Goal: Task Accomplishment & Management: Manage account settings

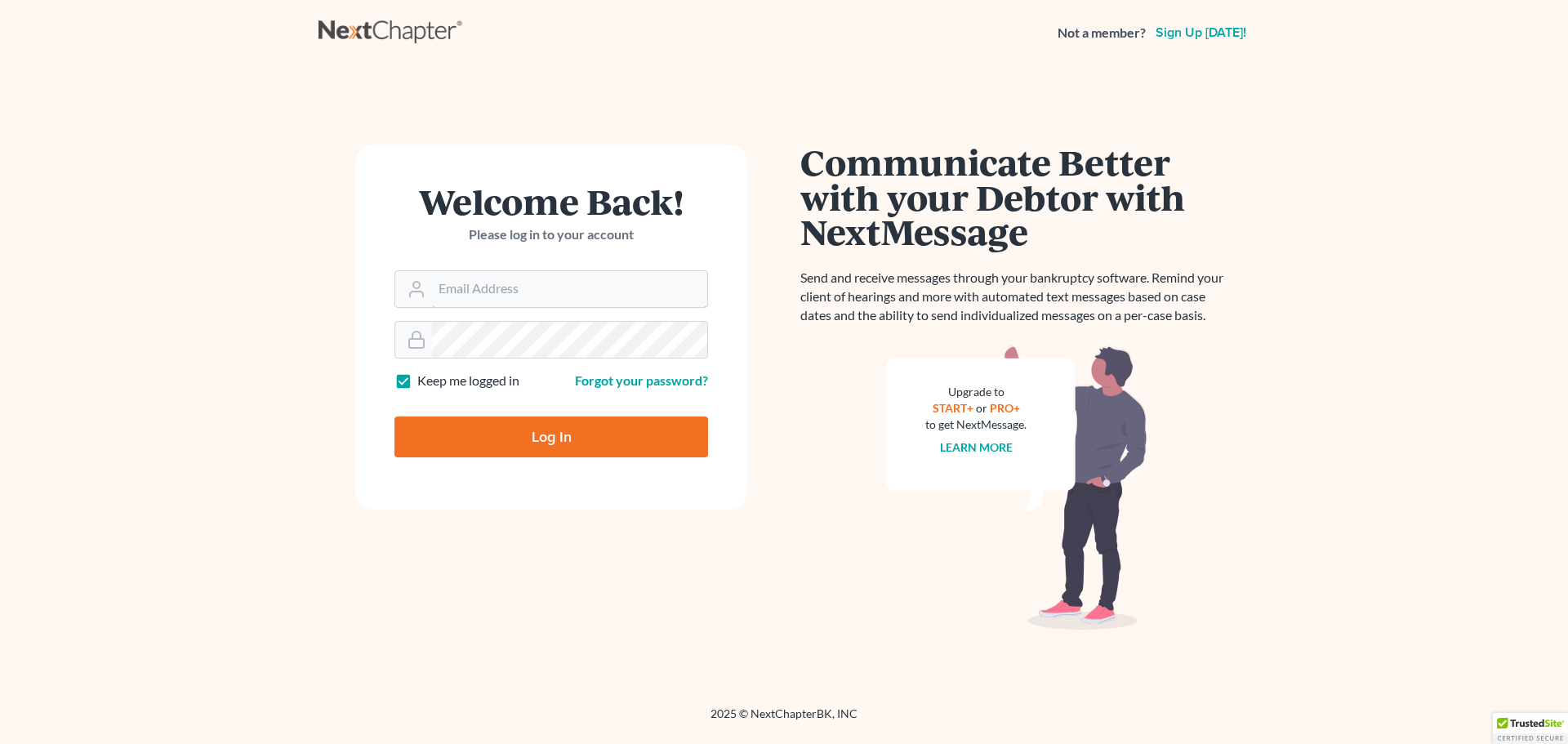
type input "[EMAIL_ADDRESS][DOMAIN_NAME]"
click at [590, 434] on input "Log In" at bounding box center [551, 437] width 314 height 41
type input "Thinking..."
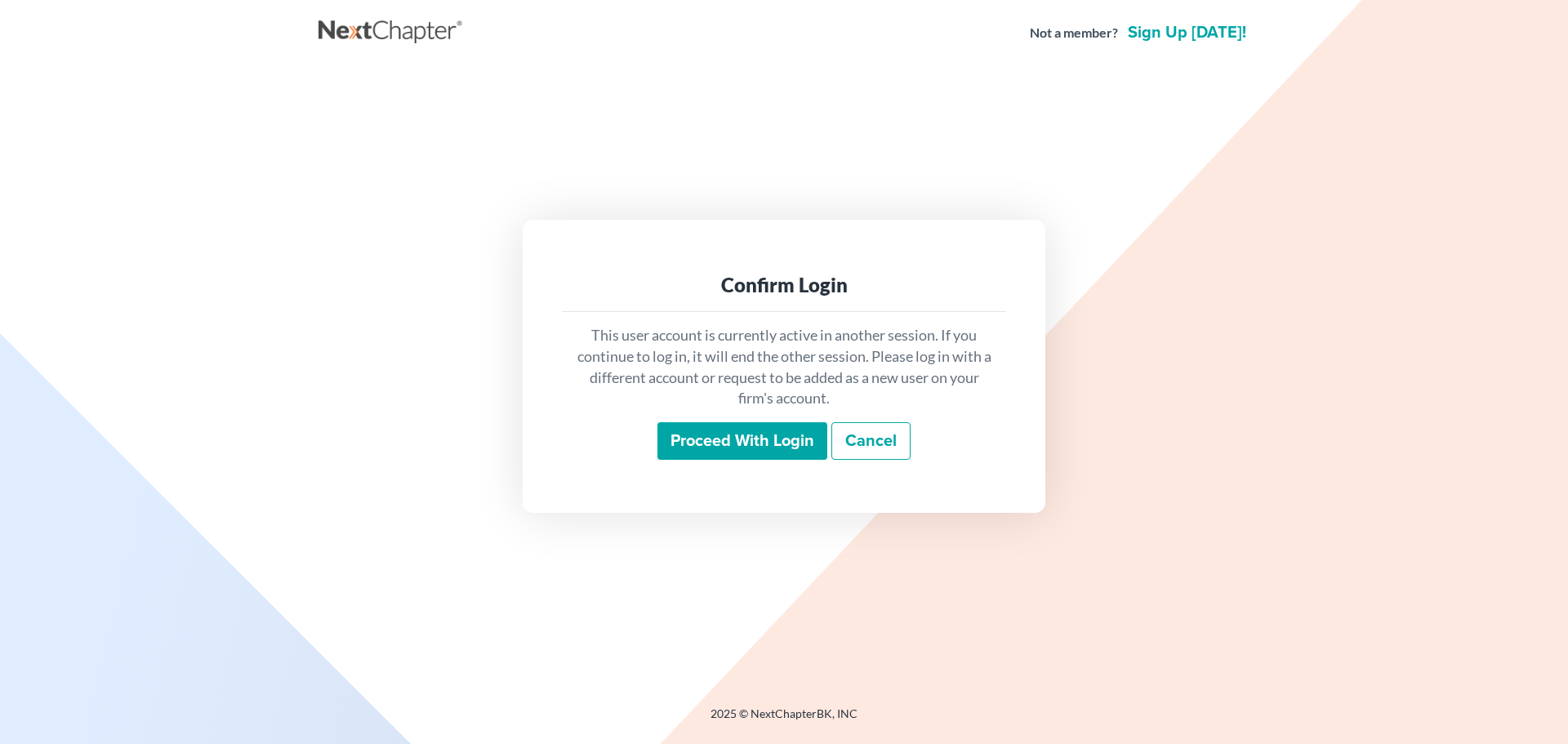
click at [723, 446] on input "Proceed with login" at bounding box center [742, 441] width 170 height 37
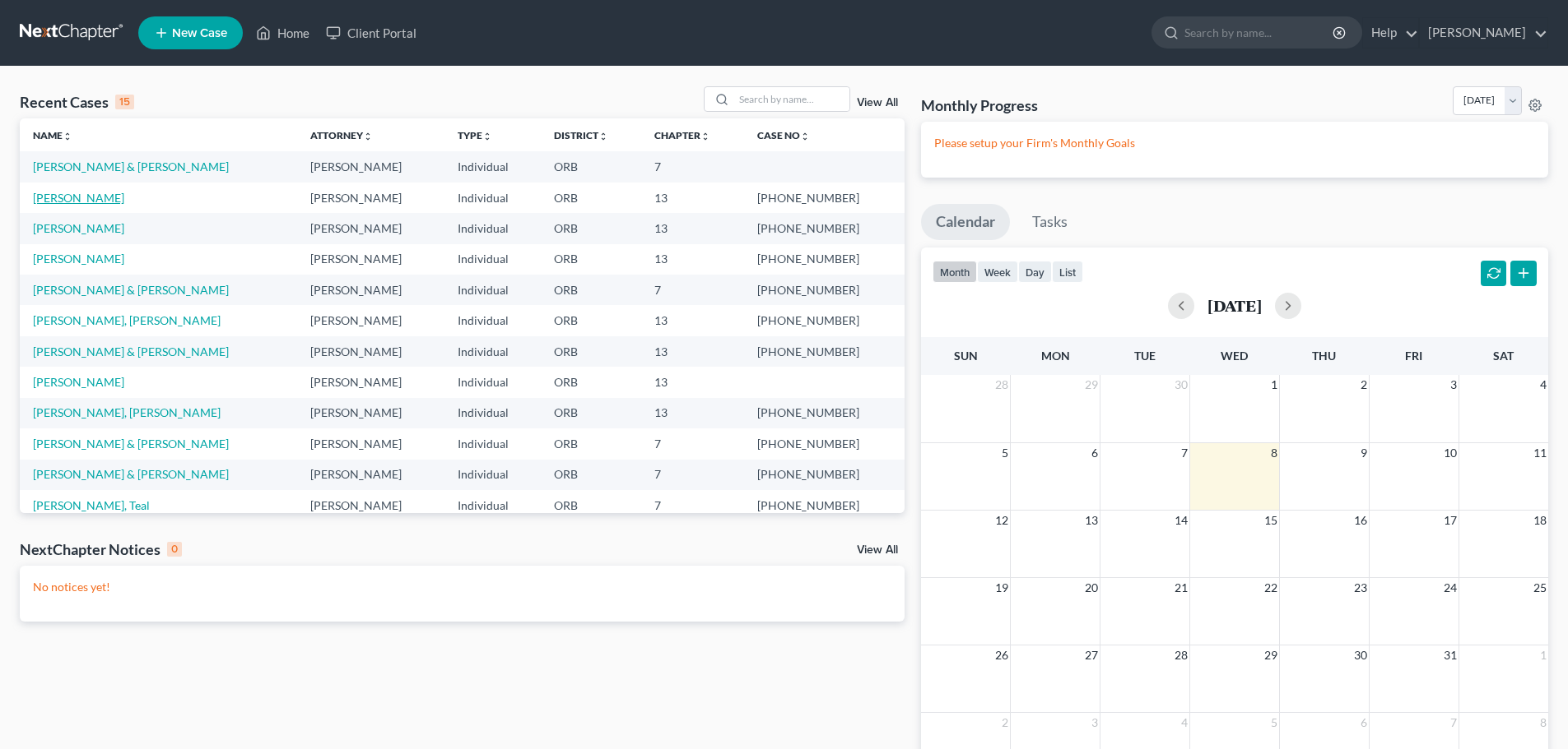
click at [34, 194] on link "[PERSON_NAME]" at bounding box center [78, 198] width 91 height 14
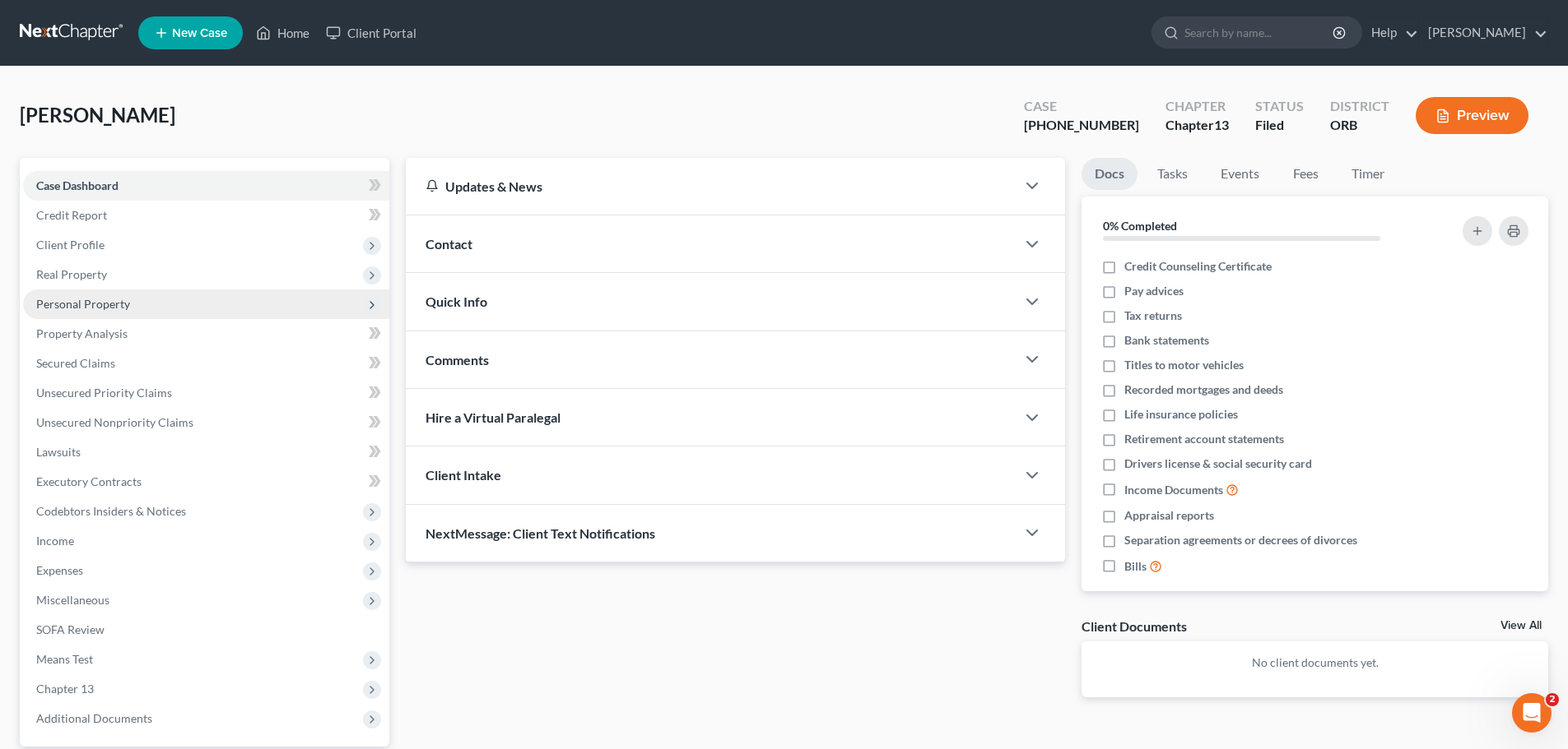
click at [112, 302] on span "Personal Property" at bounding box center [83, 303] width 94 height 14
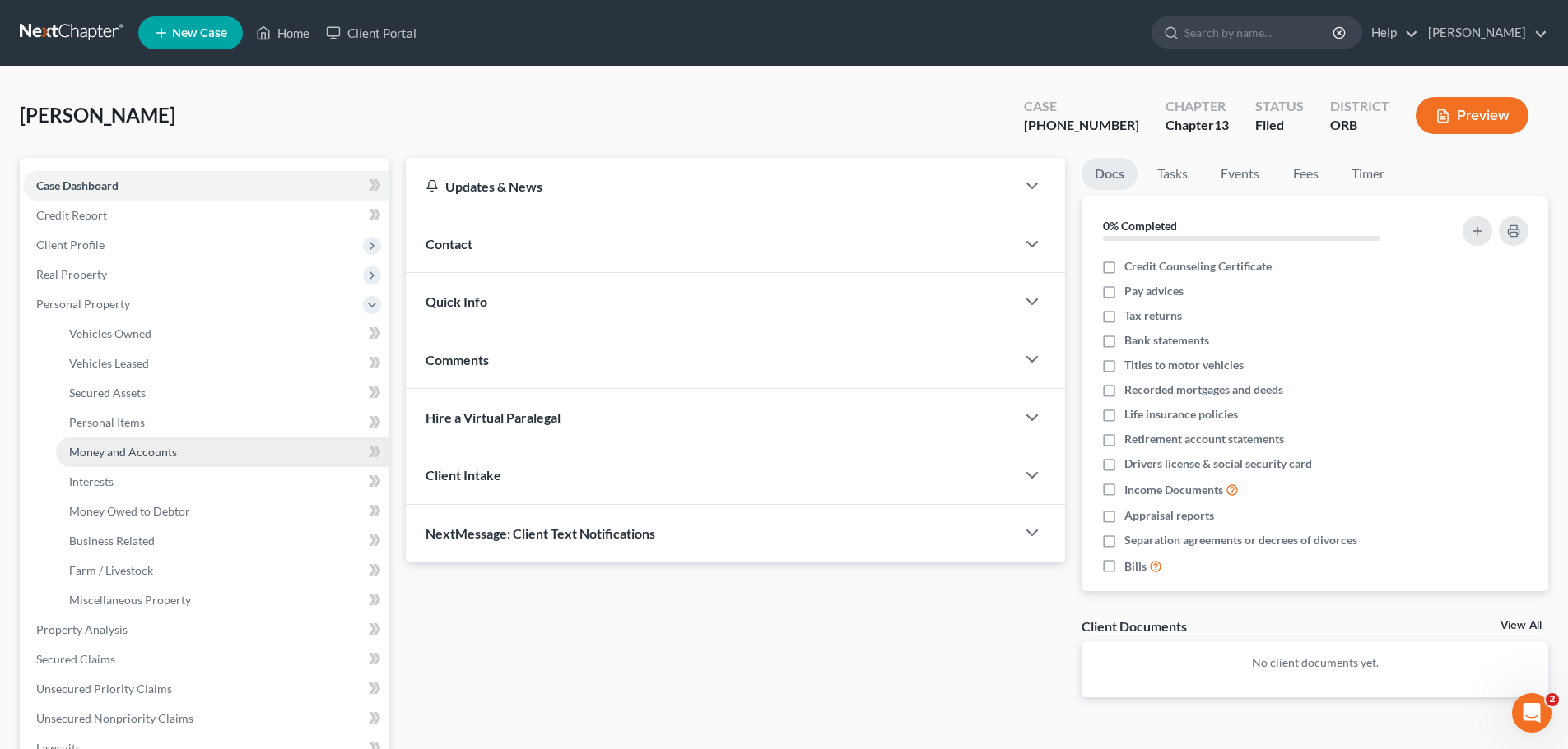
click at [126, 458] on span "Money and Accounts" at bounding box center [123, 452] width 107 height 14
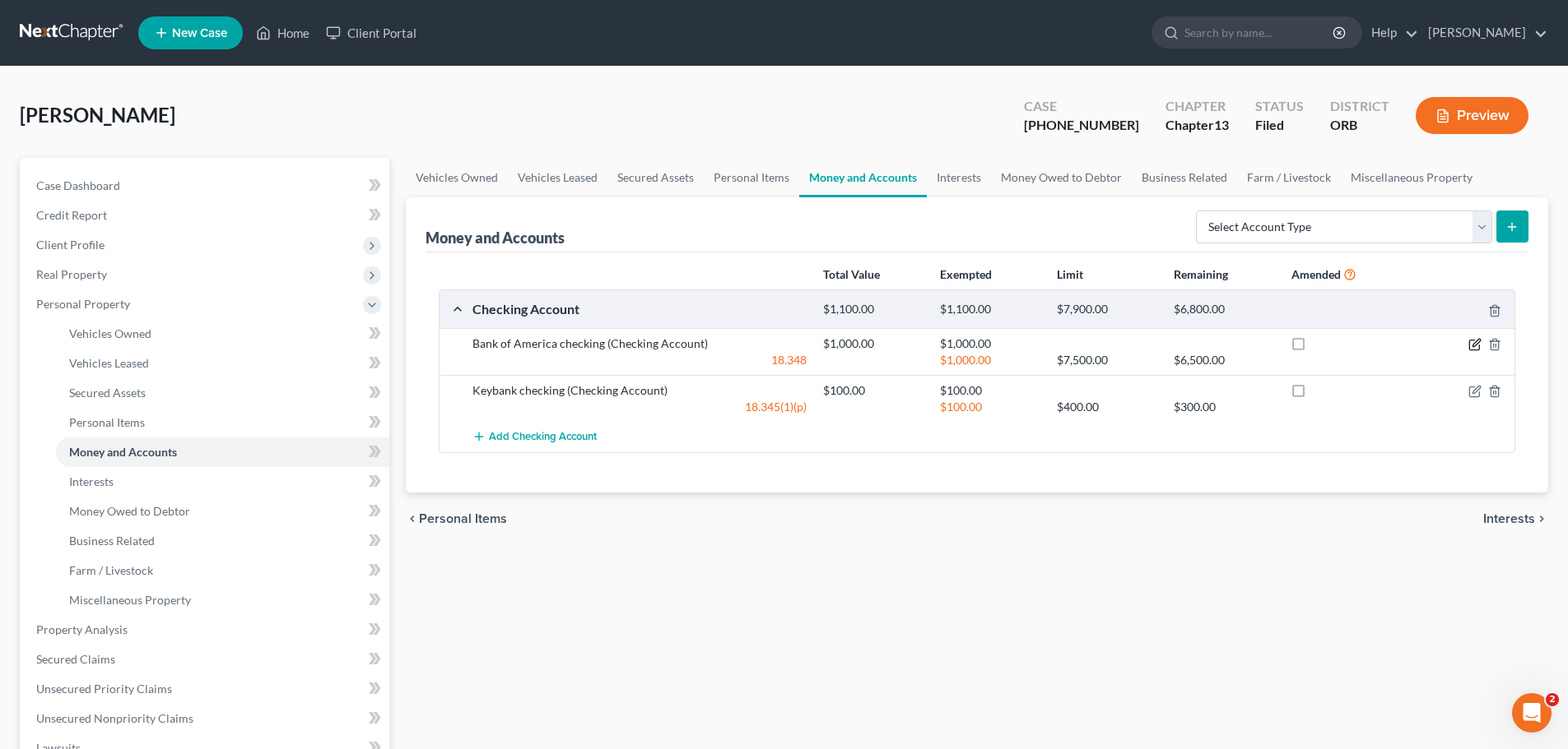
click at [1476, 344] on icon "button" at bounding box center [1474, 344] width 13 height 13
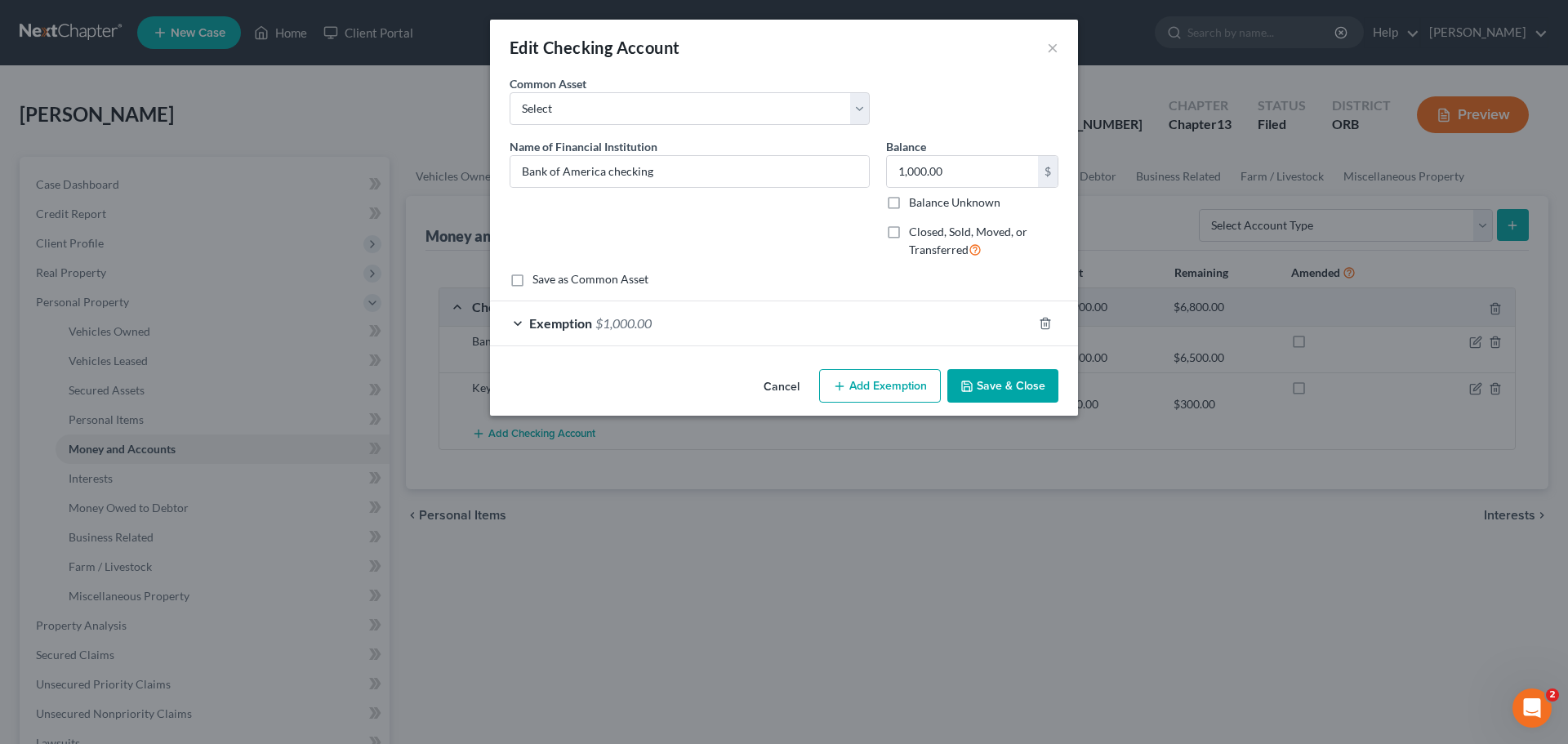
click at [512, 322] on div "Exemption $1,000.00" at bounding box center [761, 322] width 542 height 43
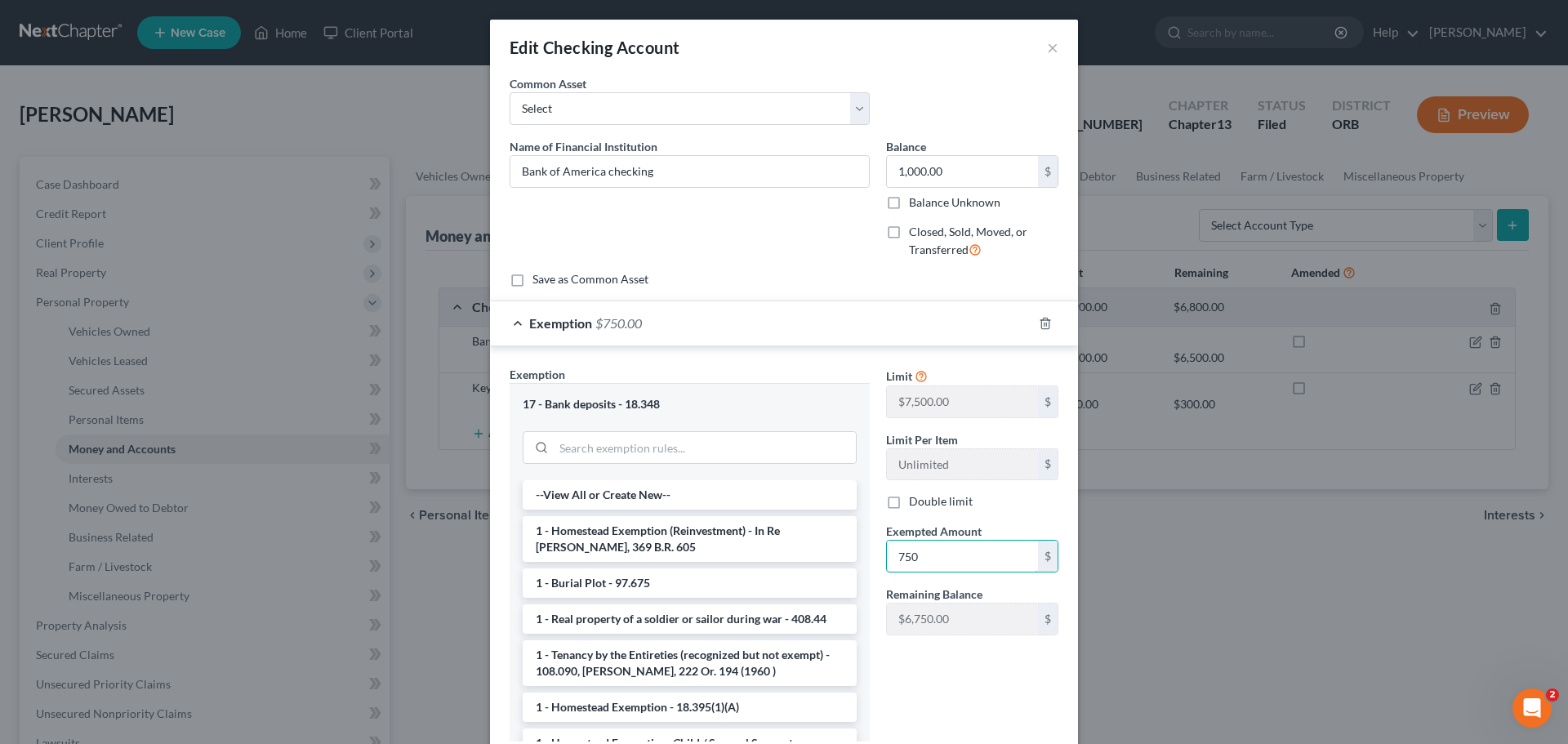
type input "750"
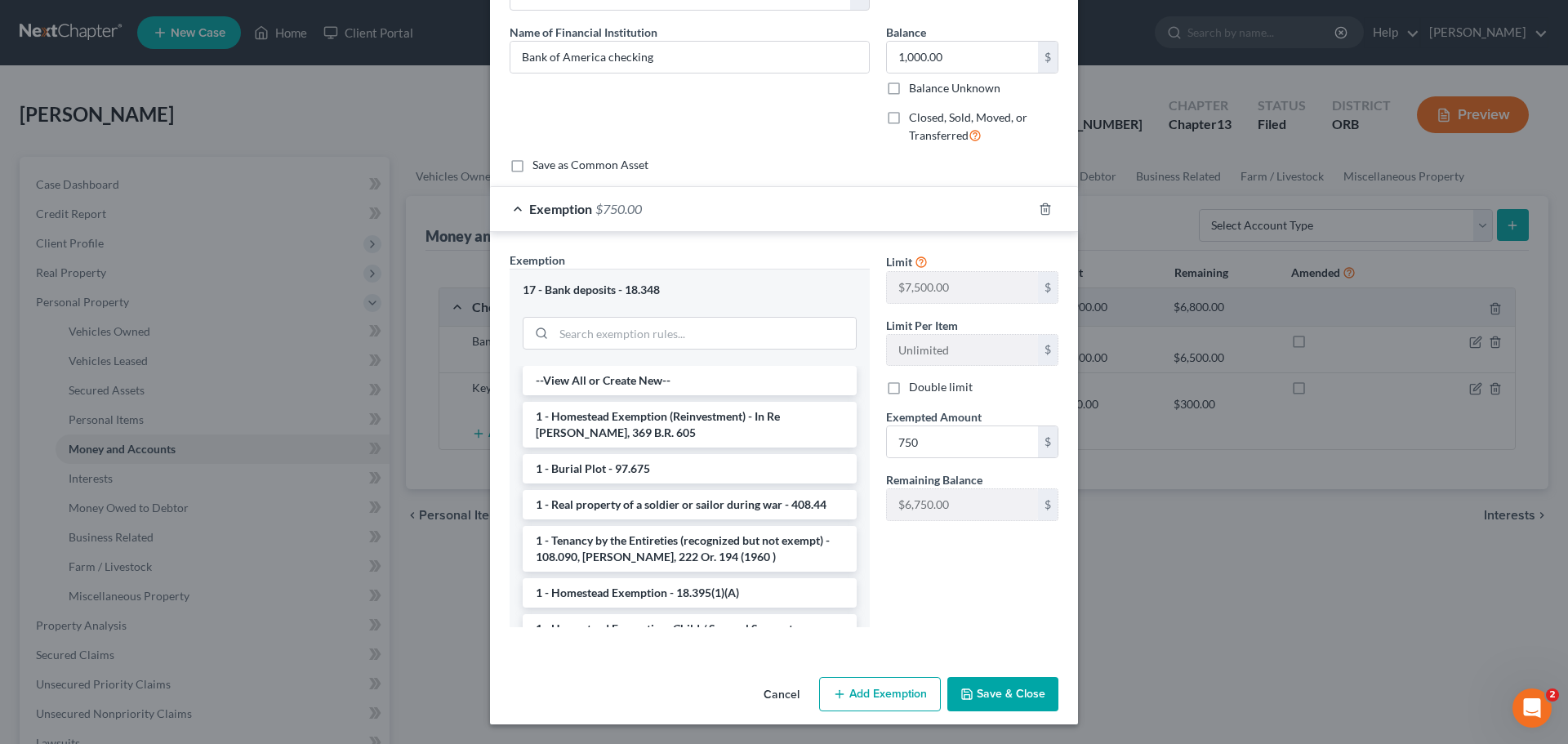
click at [1003, 694] on button "Save & Close" at bounding box center [1003, 694] width 111 height 35
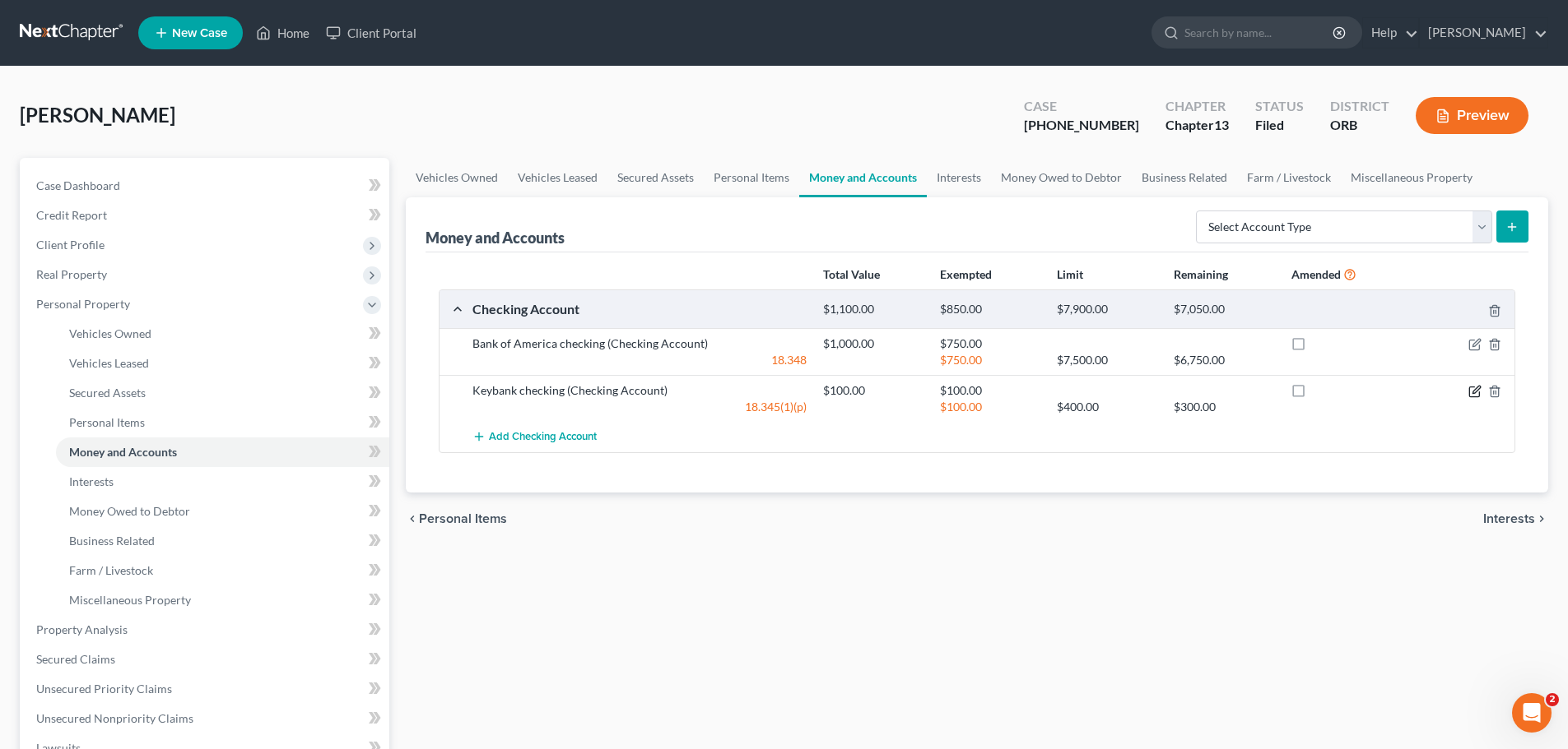
click at [1477, 389] on icon "button" at bounding box center [1476, 389] width 8 height 8
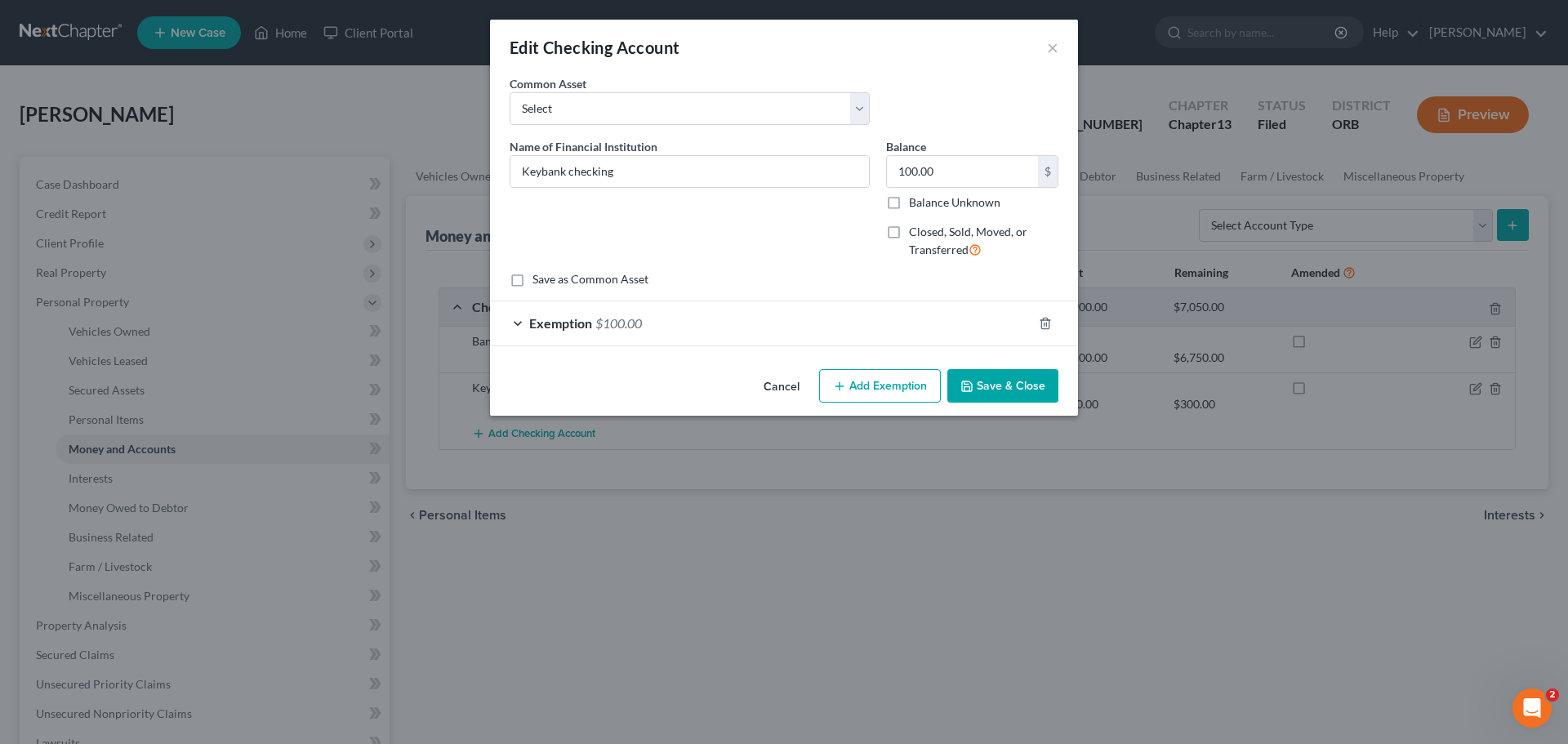
click at [510, 328] on div "Exemption $100.00" at bounding box center [761, 322] width 542 height 43
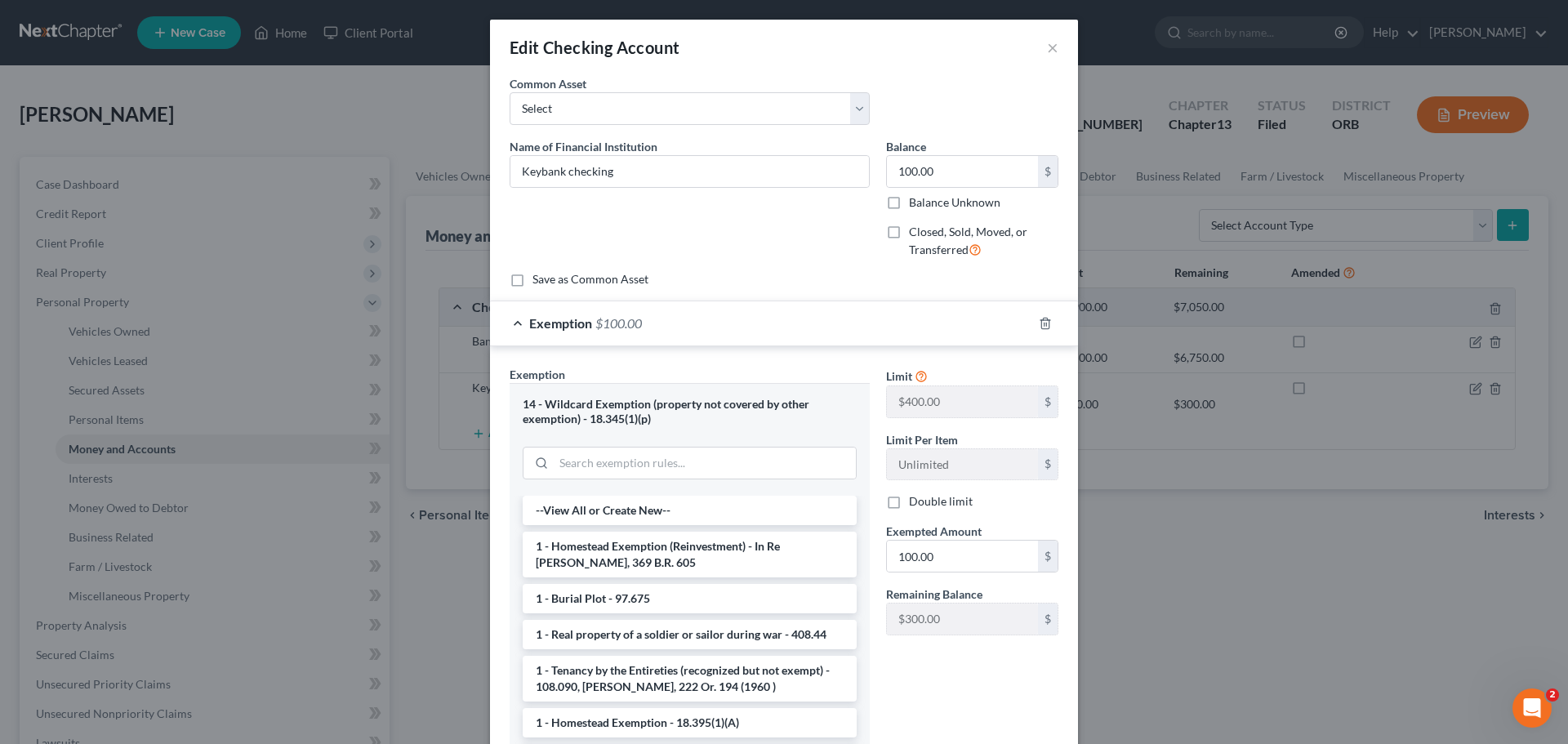
click at [1247, 562] on div "Edit Checking Account × An exemption set must first be selected from the Filing…" at bounding box center [784, 372] width 1568 height 744
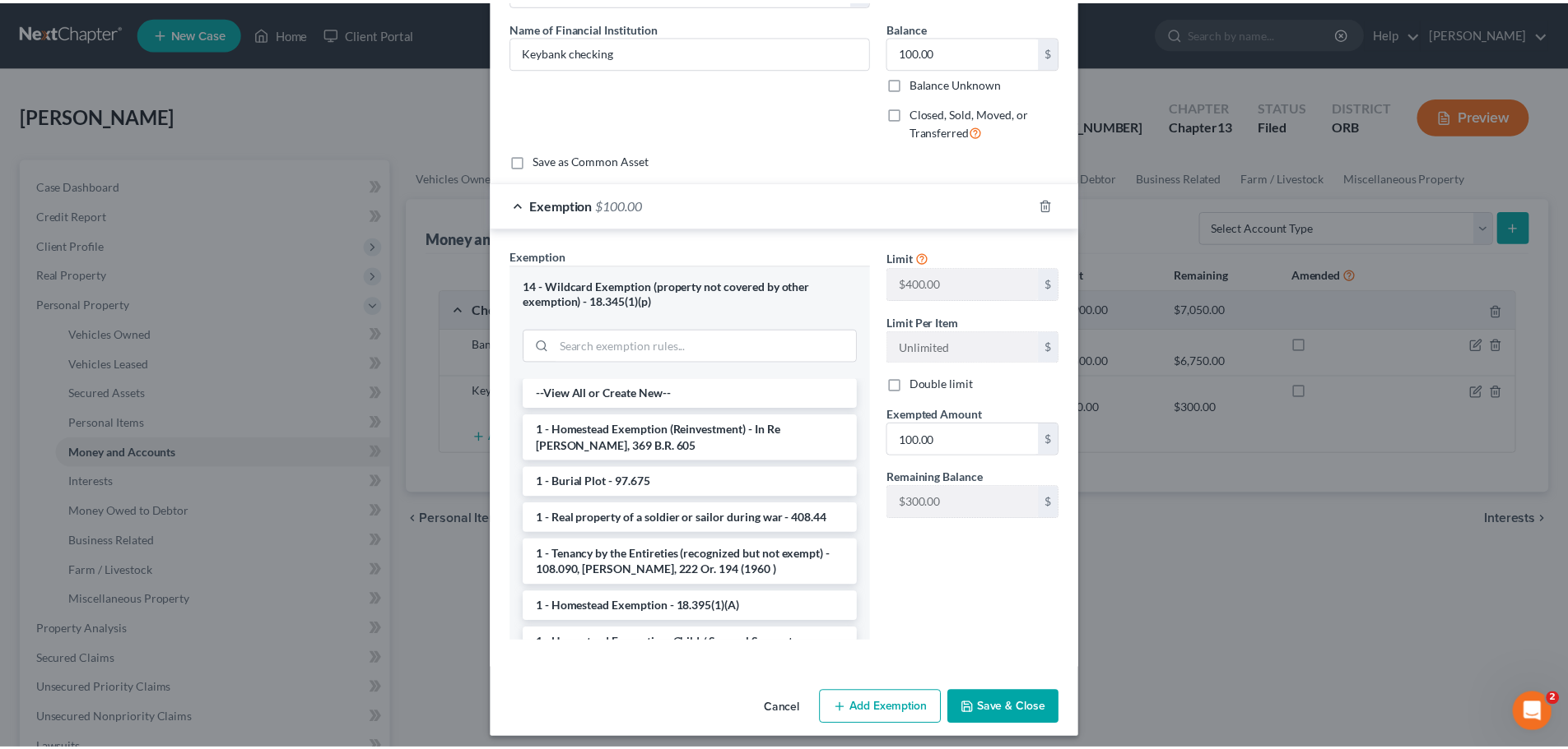
scroll to position [130, 0]
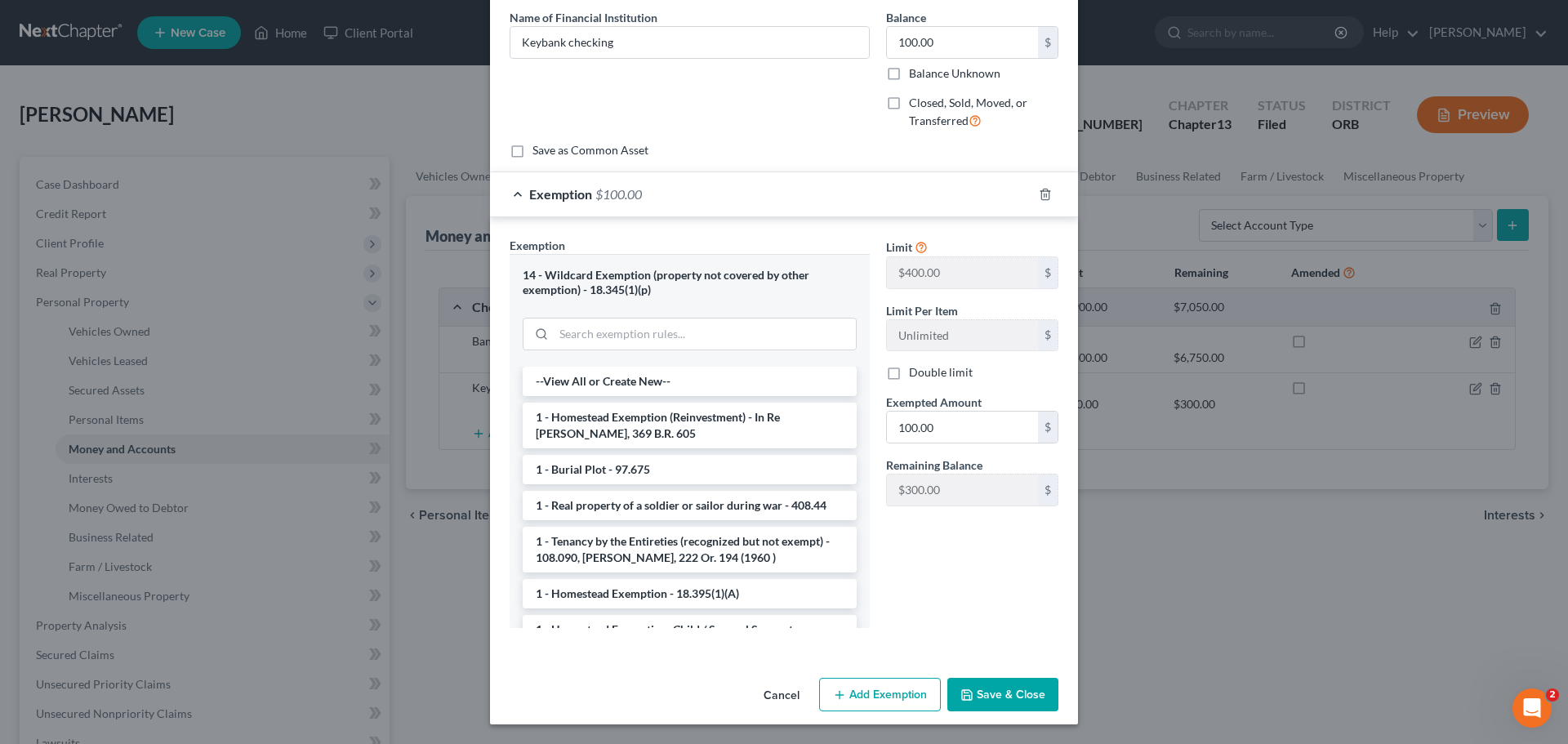
click at [765, 692] on button "Cancel" at bounding box center [781, 696] width 62 height 33
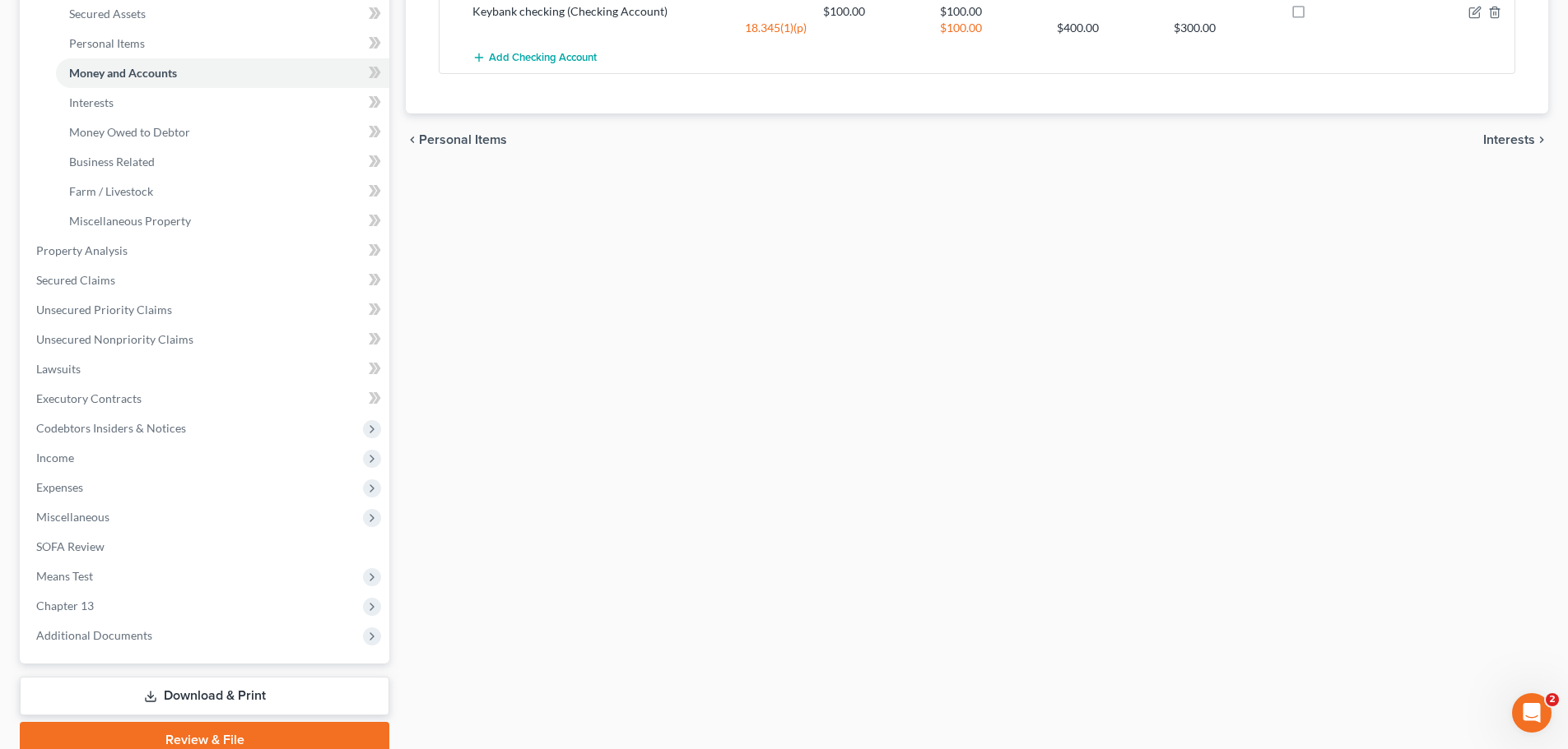
scroll to position [451, 0]
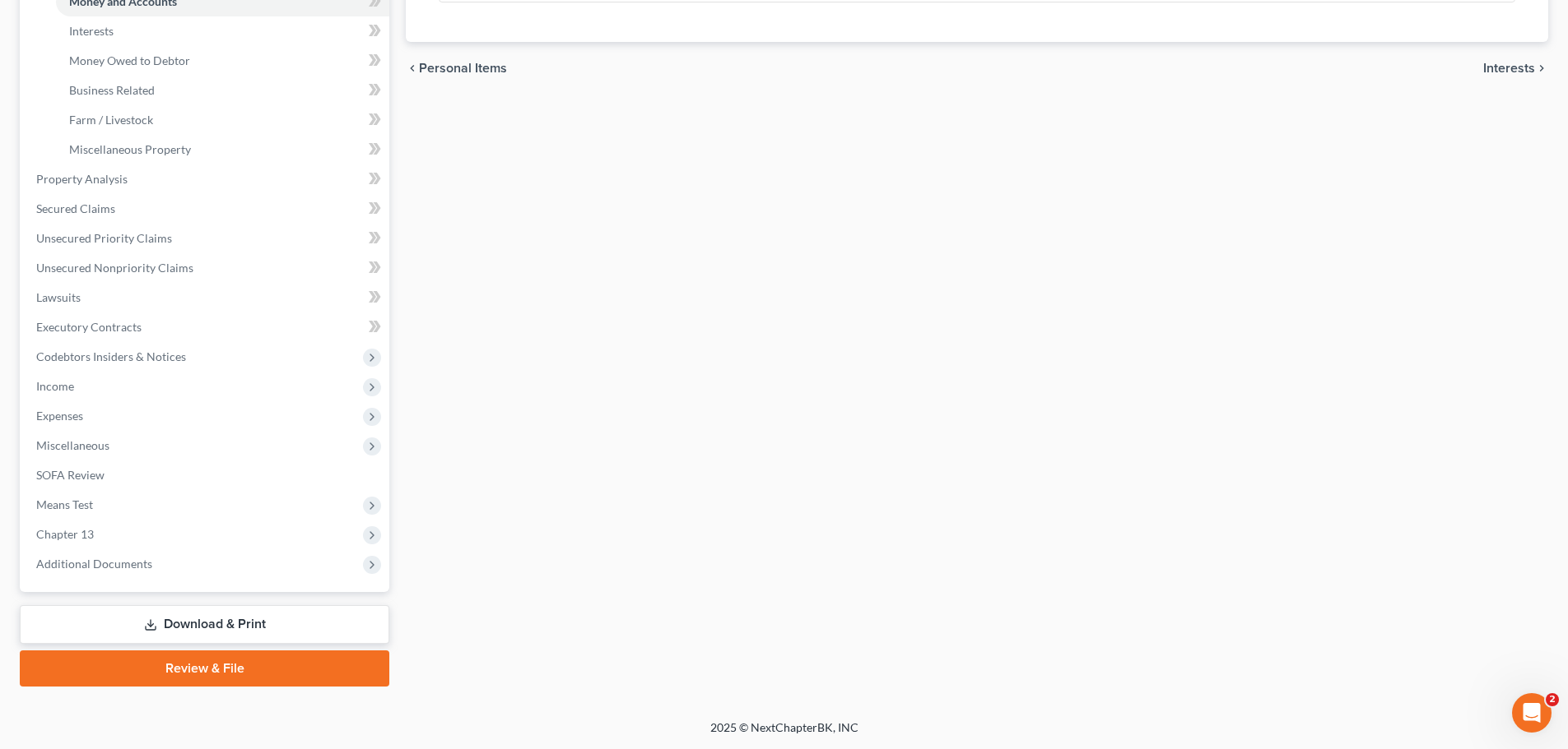
click at [244, 627] on link "Download & Print" at bounding box center [204, 624] width 369 height 38
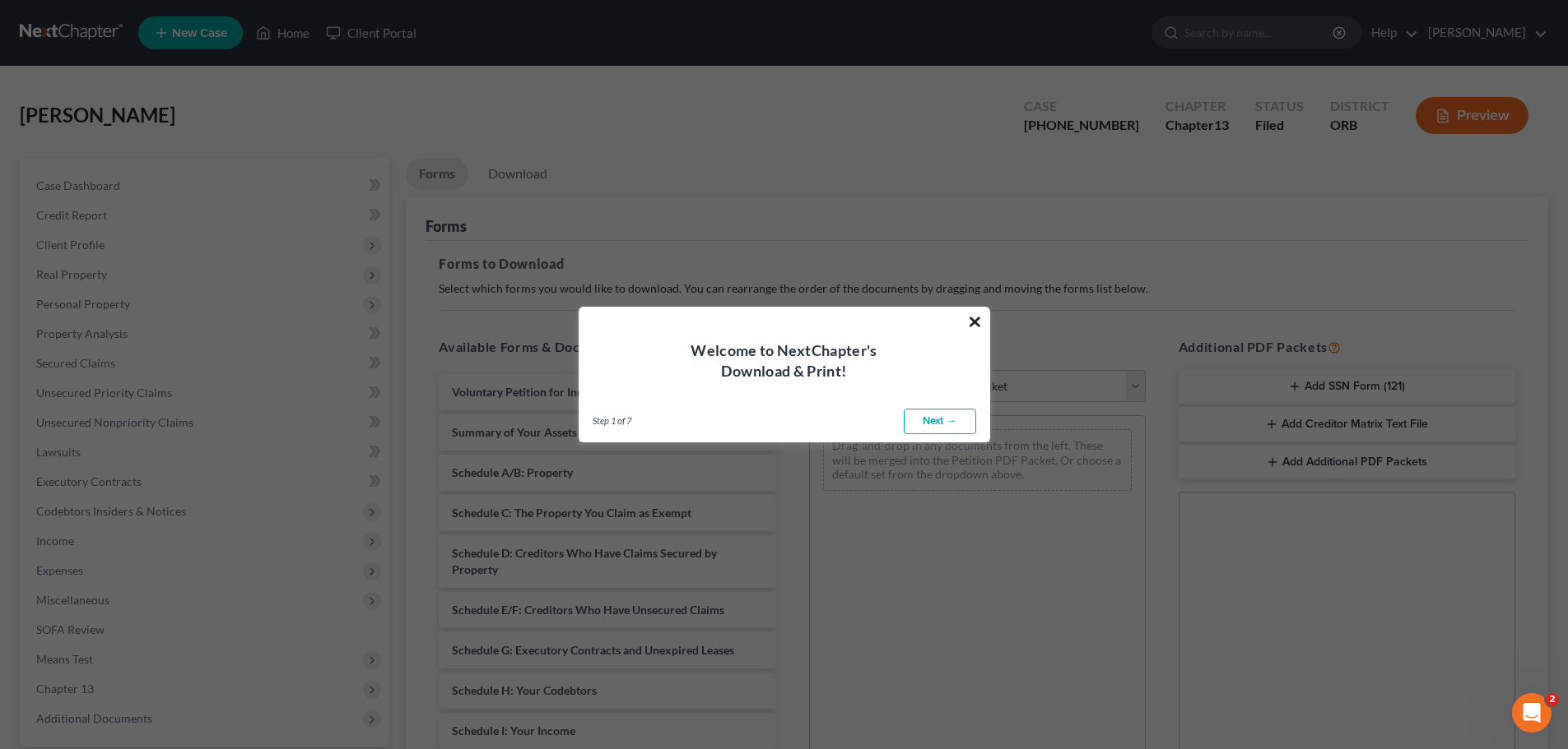
click at [975, 320] on button "×" at bounding box center [975, 321] width 15 height 26
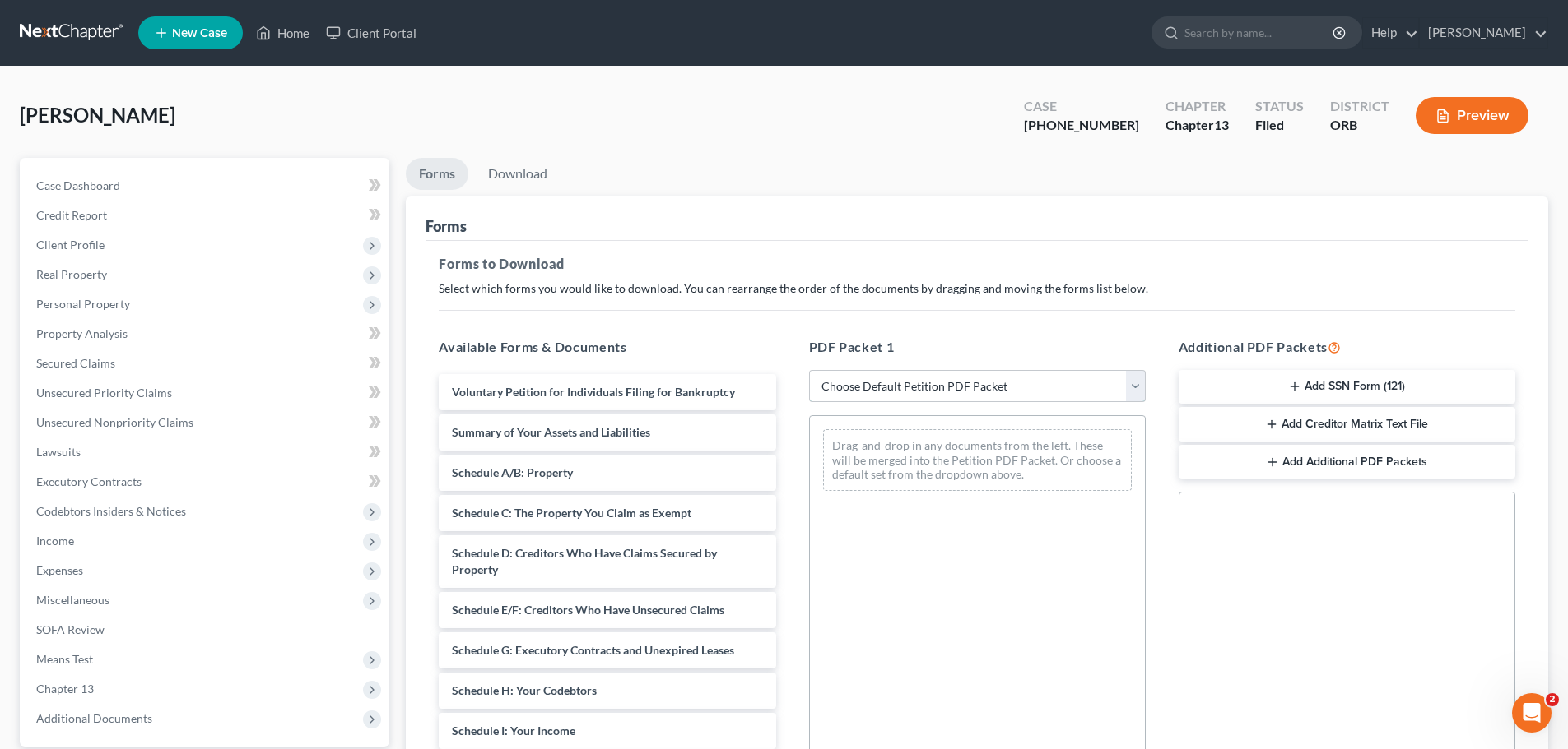
click at [950, 389] on select "Choose Default Petition PDF Packet Complete Bankruptcy Petition (all forms and …" at bounding box center [977, 386] width 337 height 33
click at [1067, 688] on div "Drag-and-drop in any documents from the left. These will be merged into the Pet…" at bounding box center [977, 641] width 337 height 452
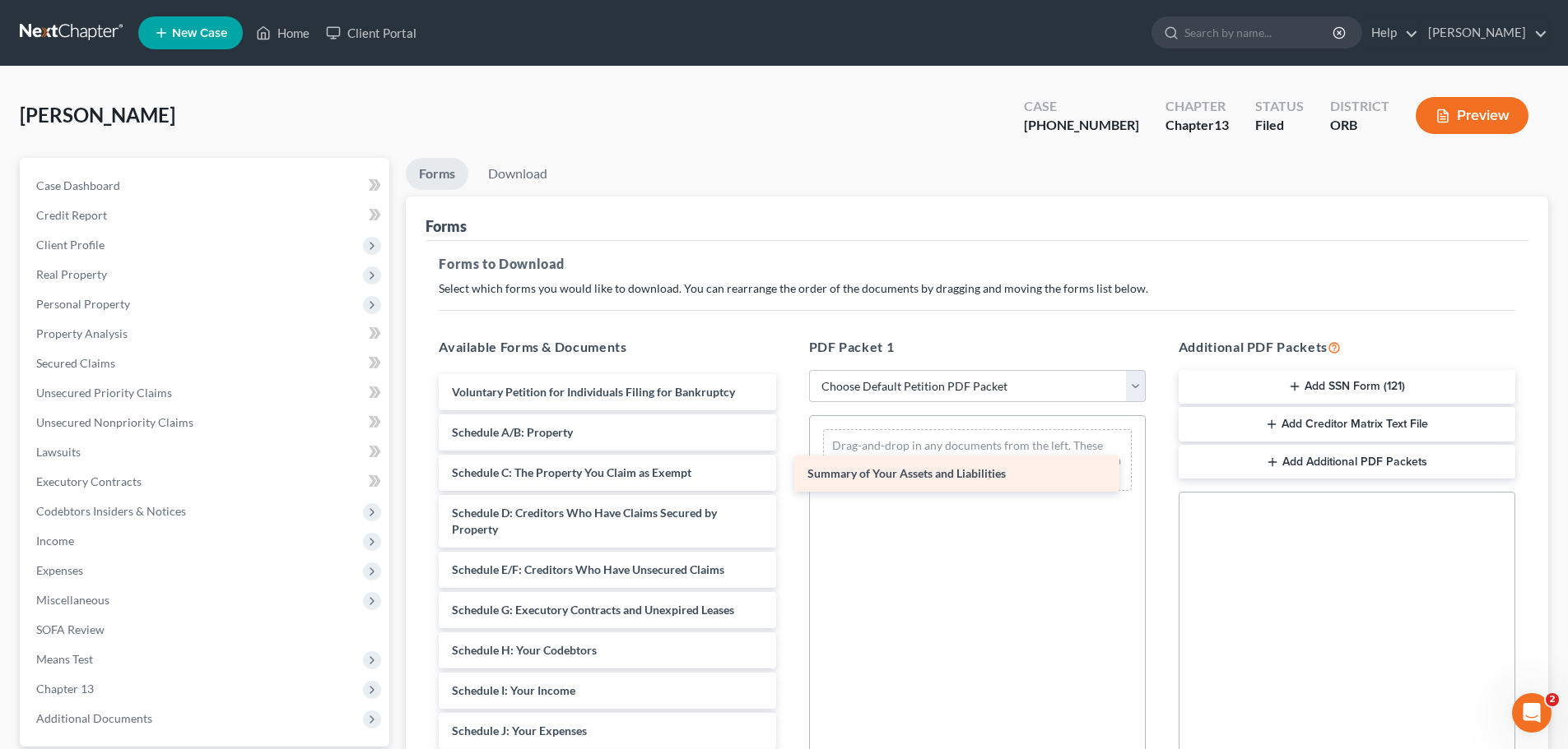
drag, startPoint x: 572, startPoint y: 429, endPoint x: 929, endPoint y: 465, distance: 358.8
click at [789, 465] on div "Summary of Your Assets and Liabilities Voluntary Petition for Individuals Filin…" at bounding box center [607, 739] width 363 height 730
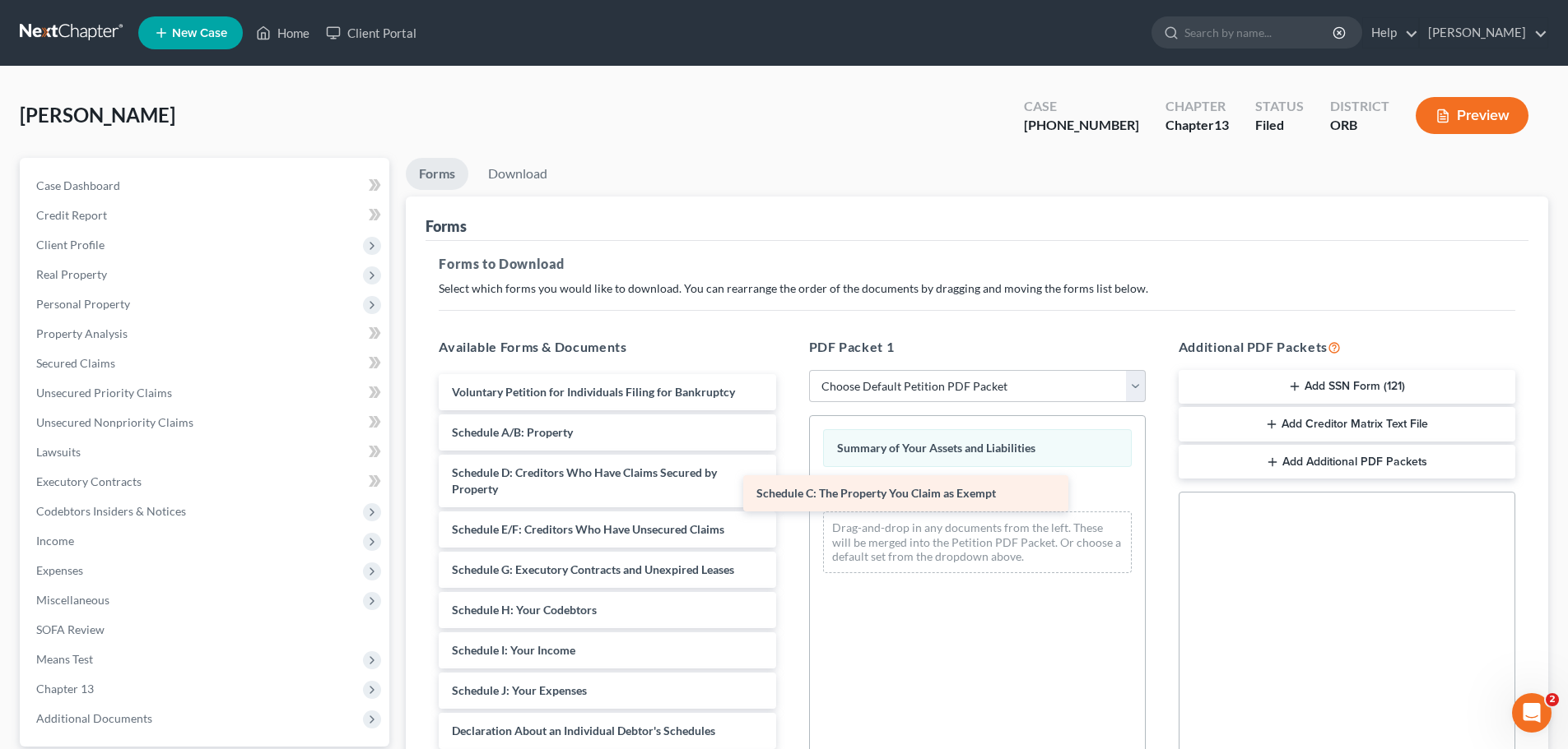
drag, startPoint x: 648, startPoint y: 478, endPoint x: 1001, endPoint y: 493, distance: 353.3
click at [789, 492] on div "Schedule C: The Property You Claim as Exempt Voluntary Petition for Individuals…" at bounding box center [607, 719] width 363 height 690
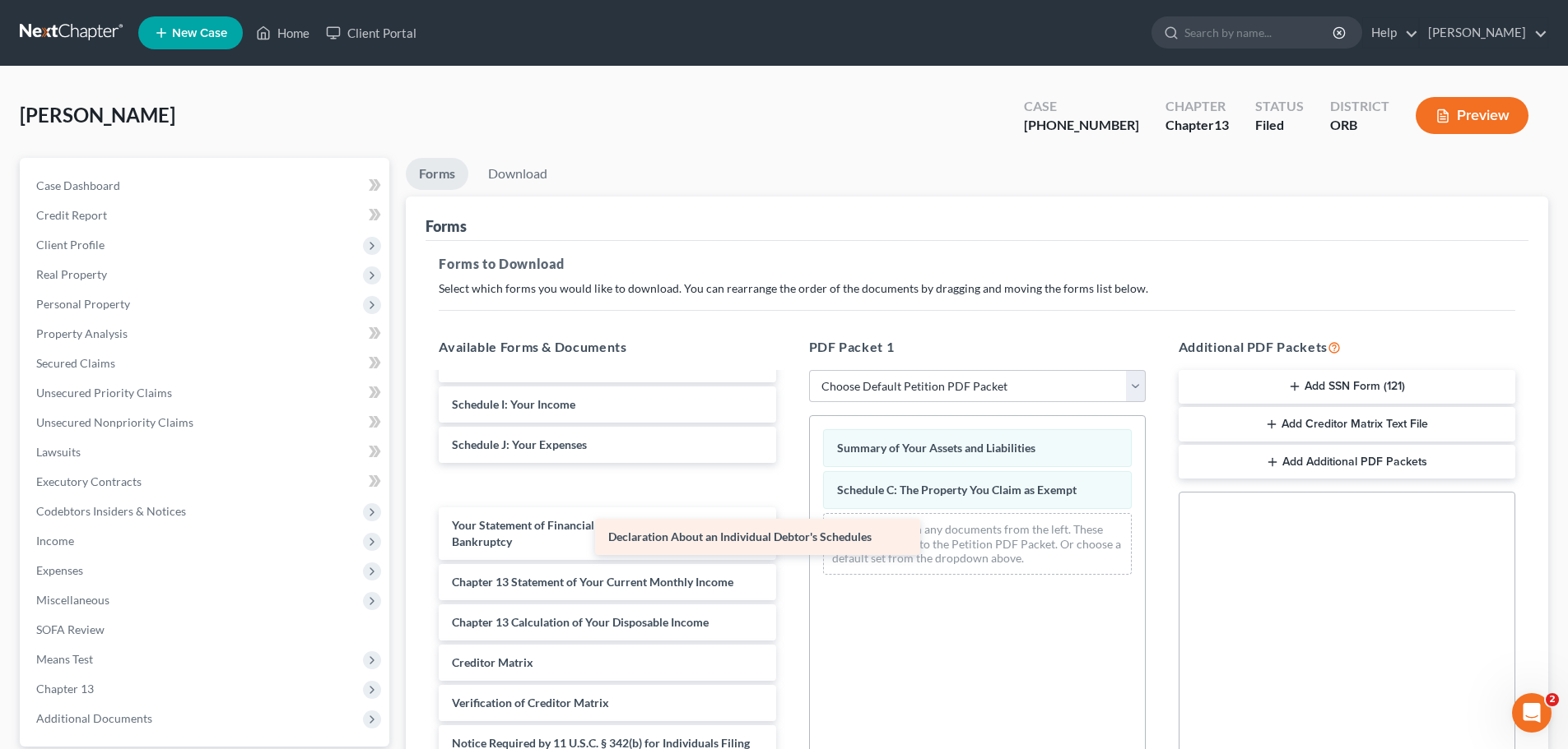
scroll to position [205, 0]
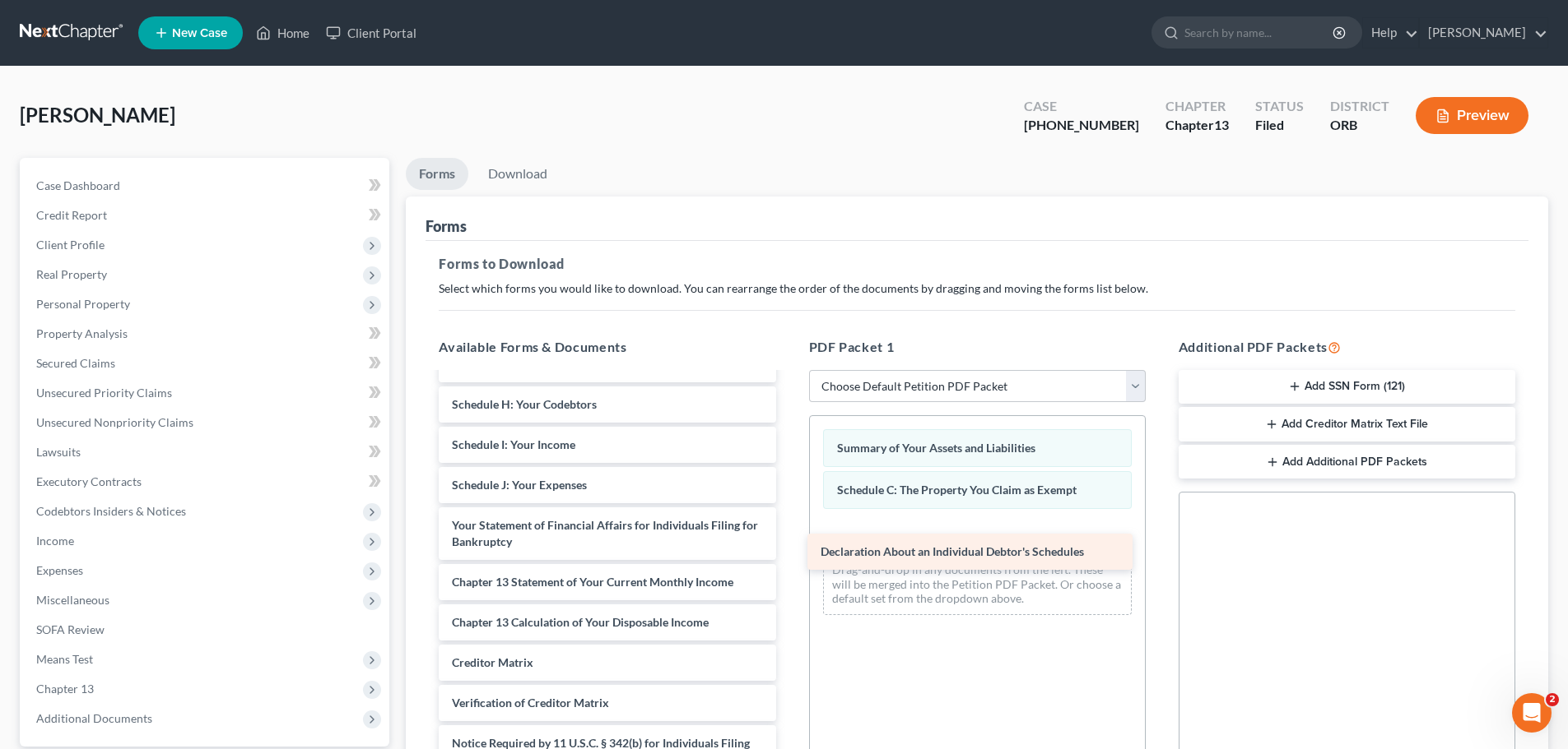
drag, startPoint x: 585, startPoint y: 481, endPoint x: 954, endPoint y: 547, distance: 374.9
click at [789, 547] on div "Declaration About an Individual Debtor's Schedules Voluntary Petition for Indiv…" at bounding box center [607, 493] width 363 height 650
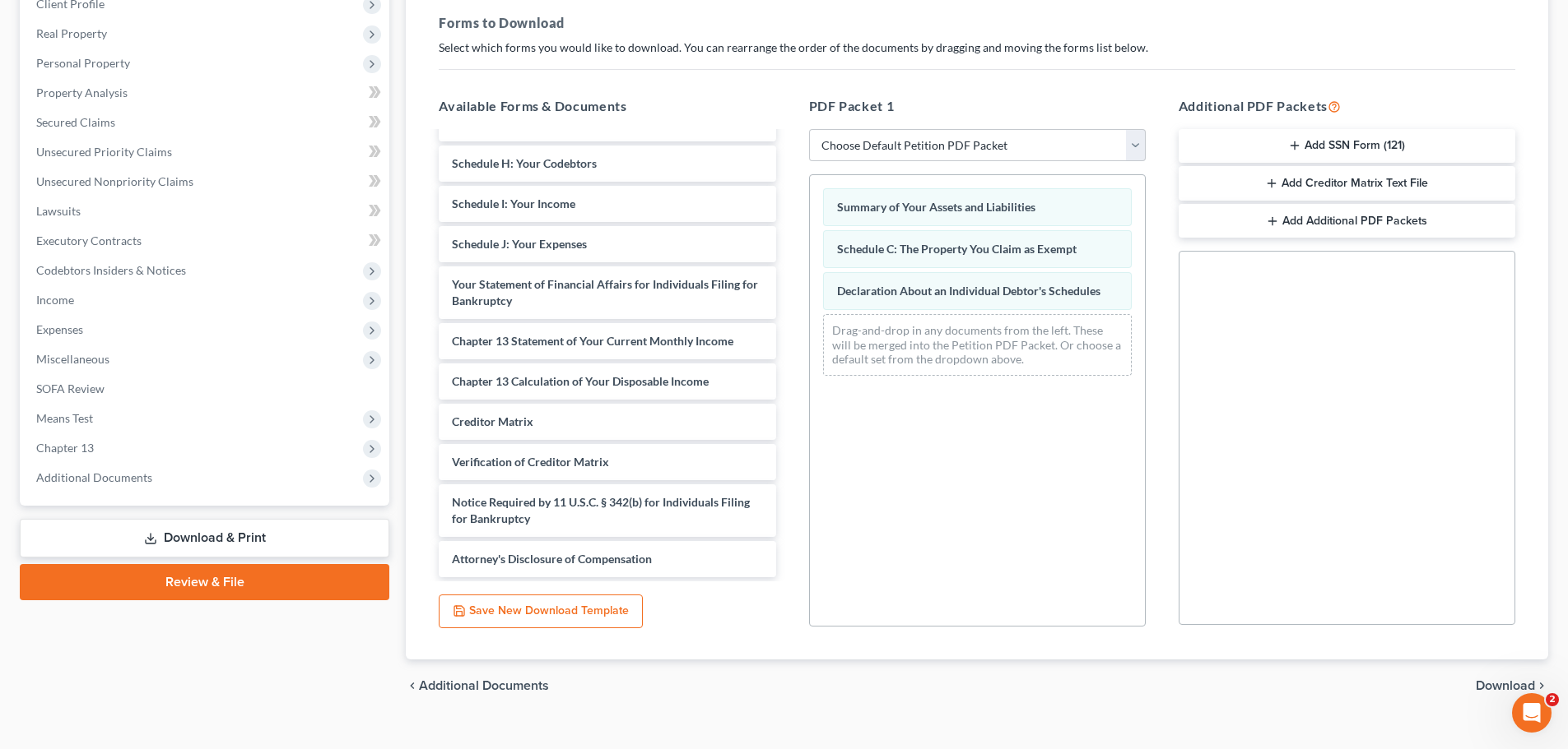
scroll to position [267, 0]
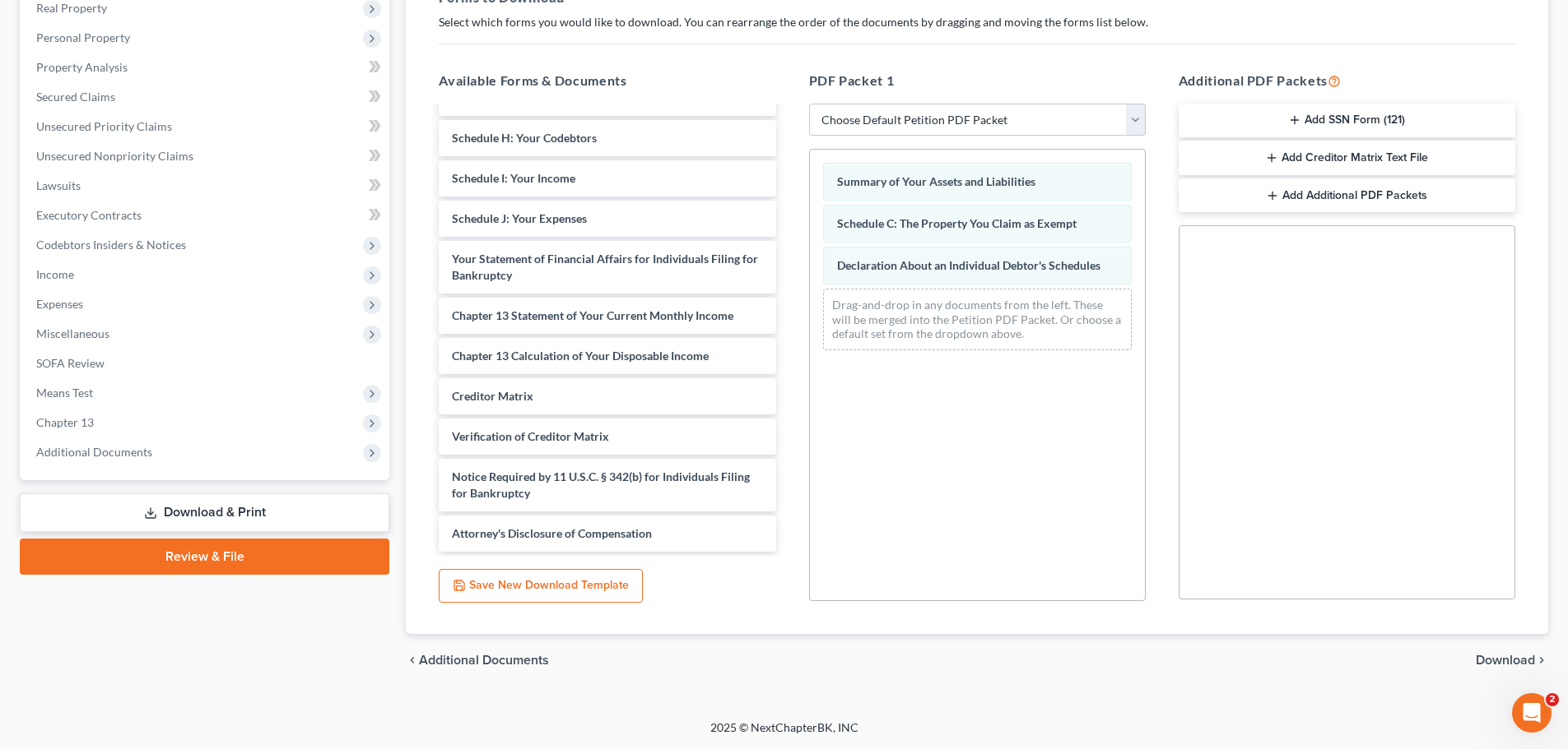
click at [1520, 660] on span "Download" at bounding box center [1505, 660] width 59 height 13
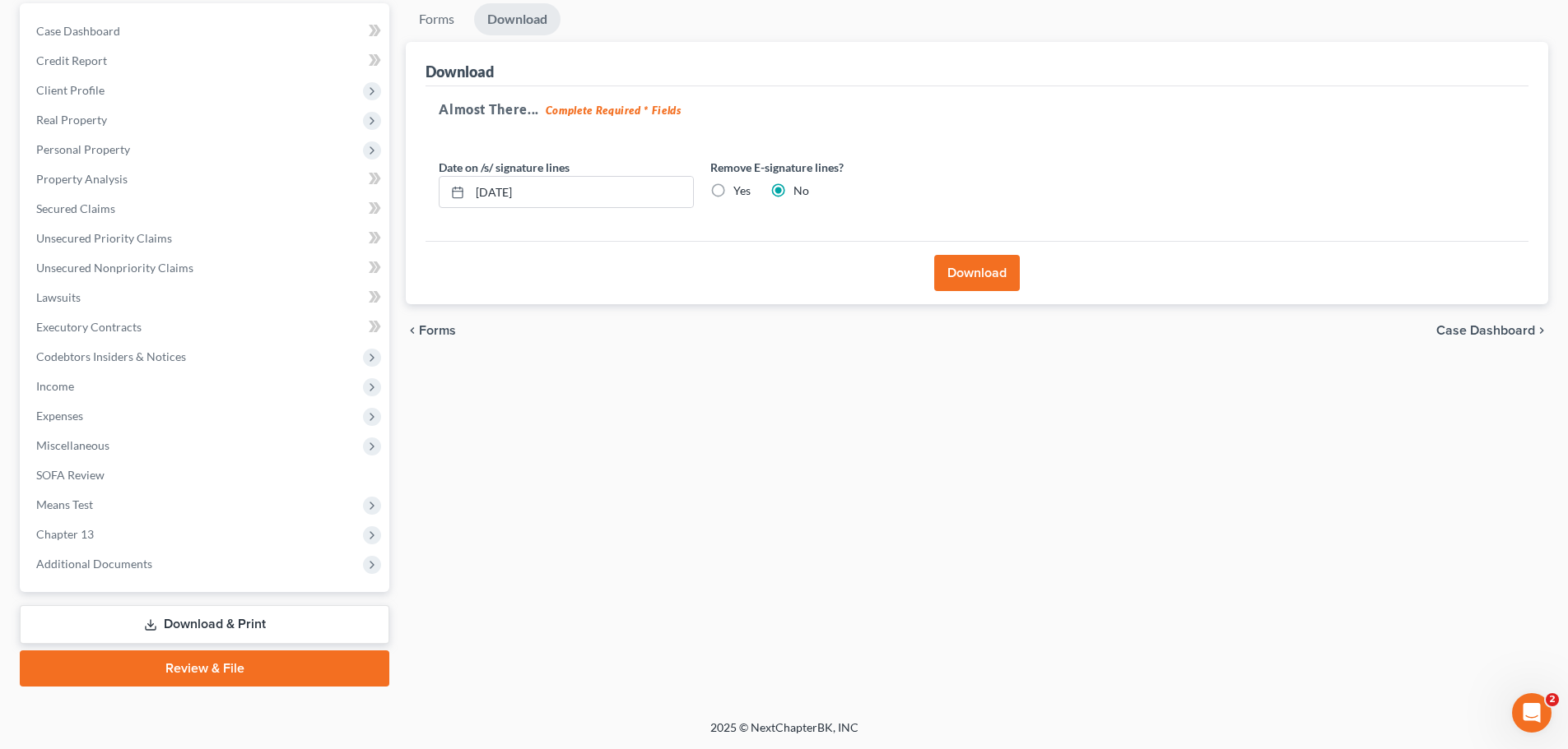
click at [958, 278] on button "Download" at bounding box center [977, 273] width 85 height 36
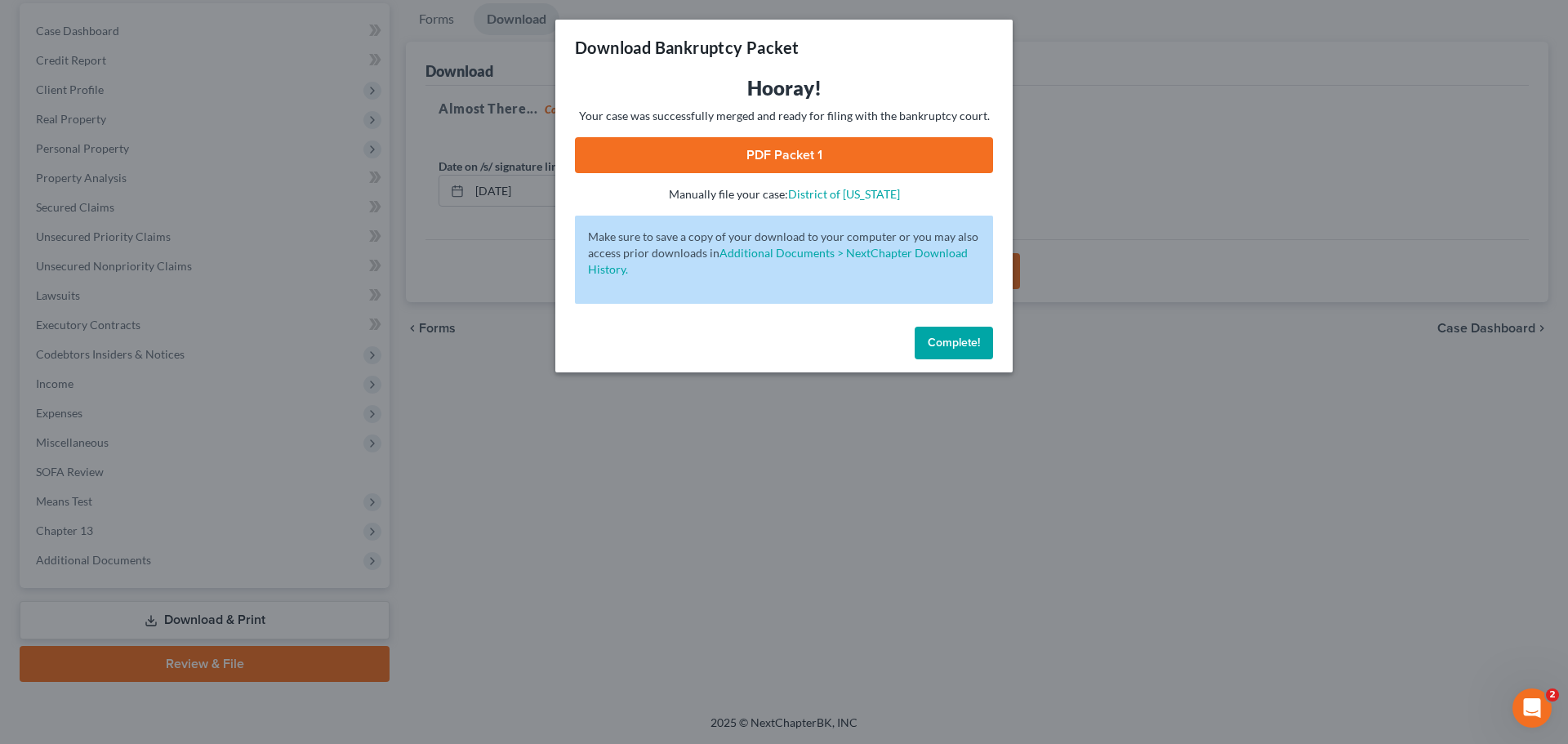
click at [803, 155] on link "PDF Packet 1" at bounding box center [784, 155] width 418 height 36
